Goal: Check status

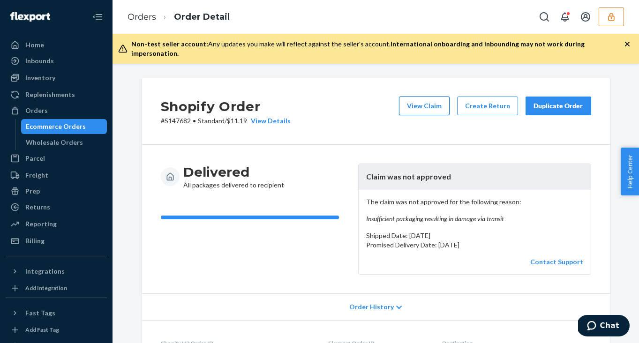
click at [419, 98] on button "View Claim" at bounding box center [424, 106] width 51 height 19
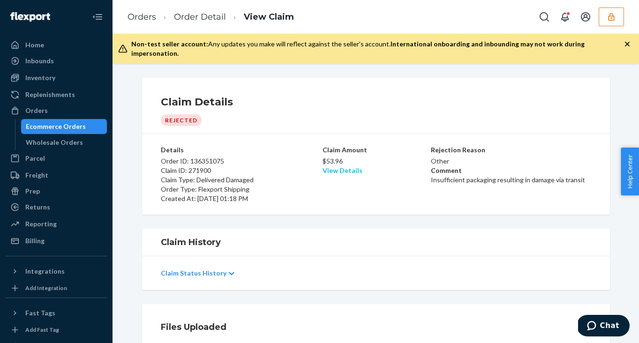
click at [340, 166] on link "View Details" at bounding box center [343, 170] width 40 height 8
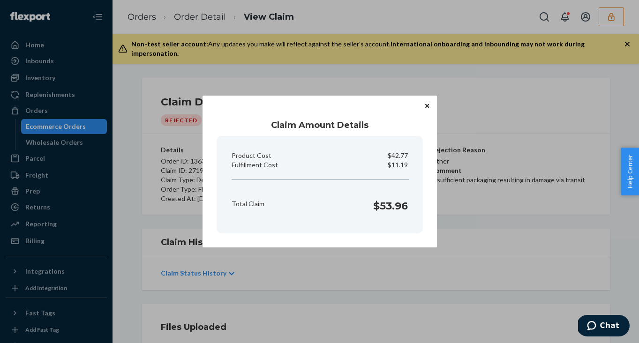
click at [431, 109] on button "Close" at bounding box center [426, 105] width 9 height 10
